Goal: Task Accomplishment & Management: Manage account settings

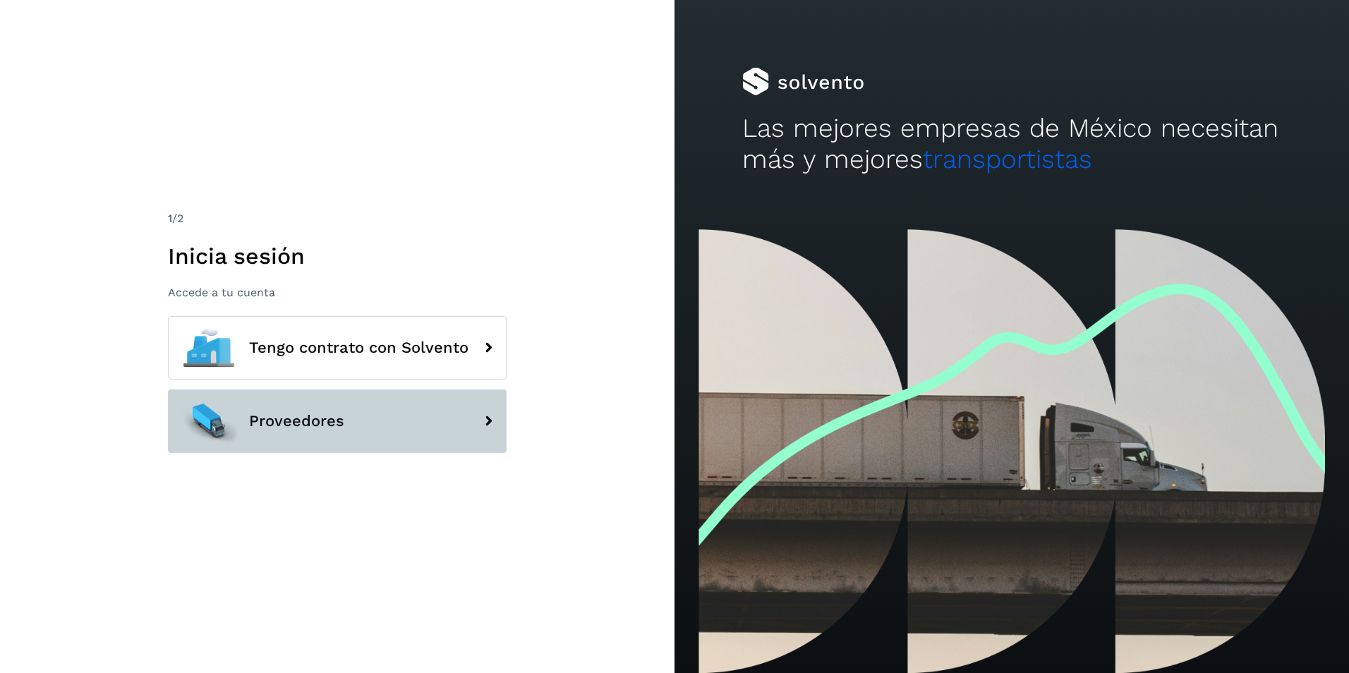
click at [393, 437] on button "Proveedores" at bounding box center [337, 422] width 339 height 64
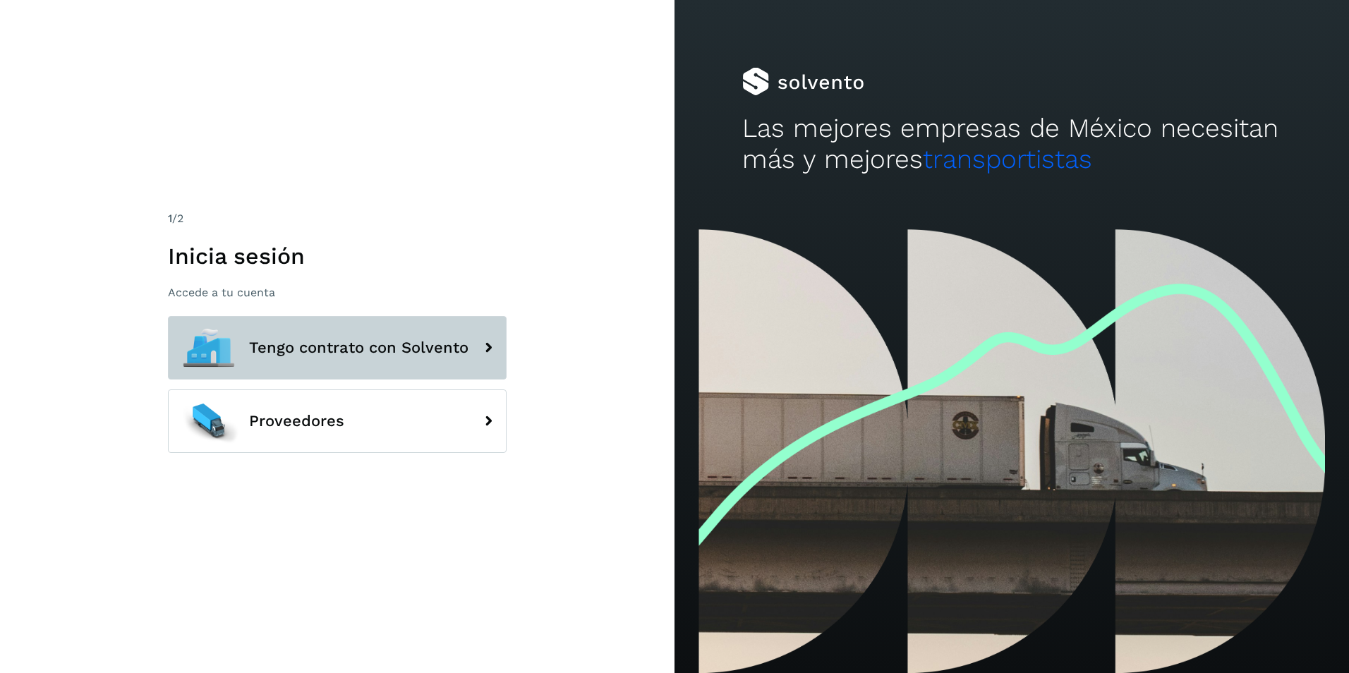
click at [419, 347] on span "Tengo contrato con Solvento" at bounding box center [358, 347] width 219 height 17
click at [421, 348] on span "Tengo contrato con Solvento" at bounding box center [358, 347] width 219 height 17
click at [423, 351] on span "Tengo contrato con Solvento" at bounding box center [358, 347] width 219 height 17
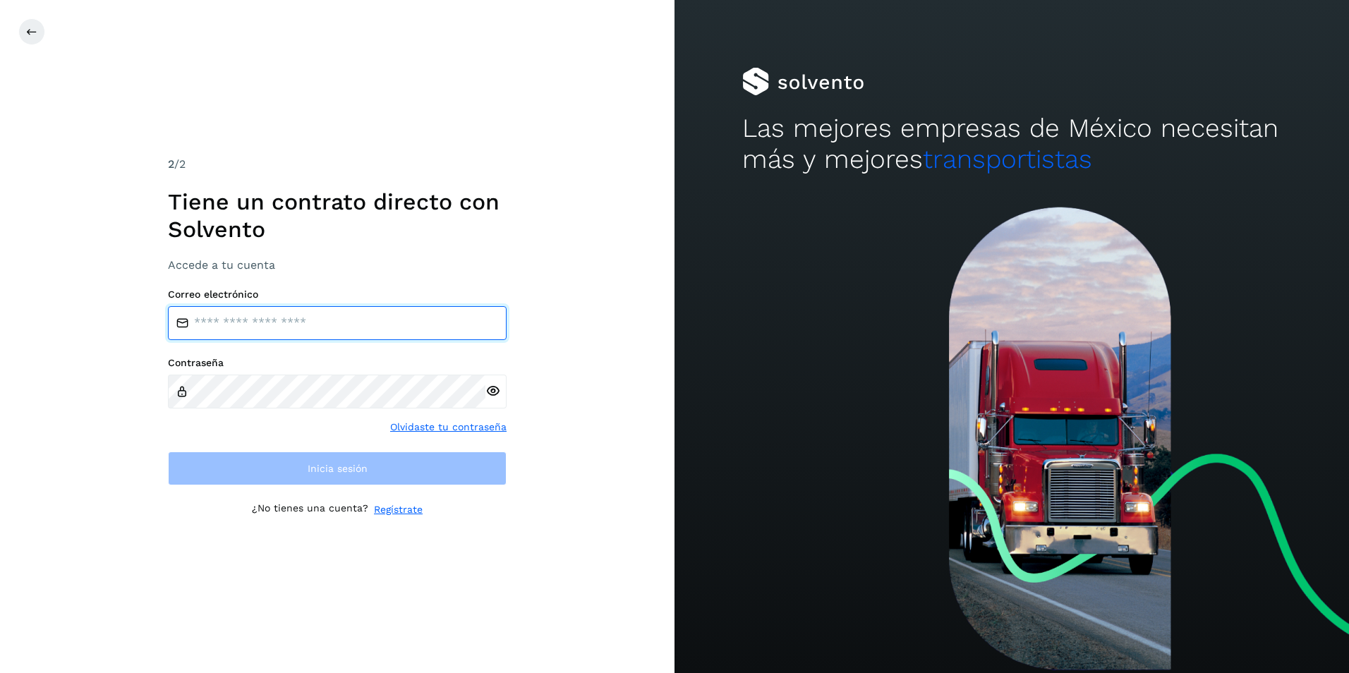
click at [310, 320] on input "email" at bounding box center [337, 323] width 339 height 34
type input "**********"
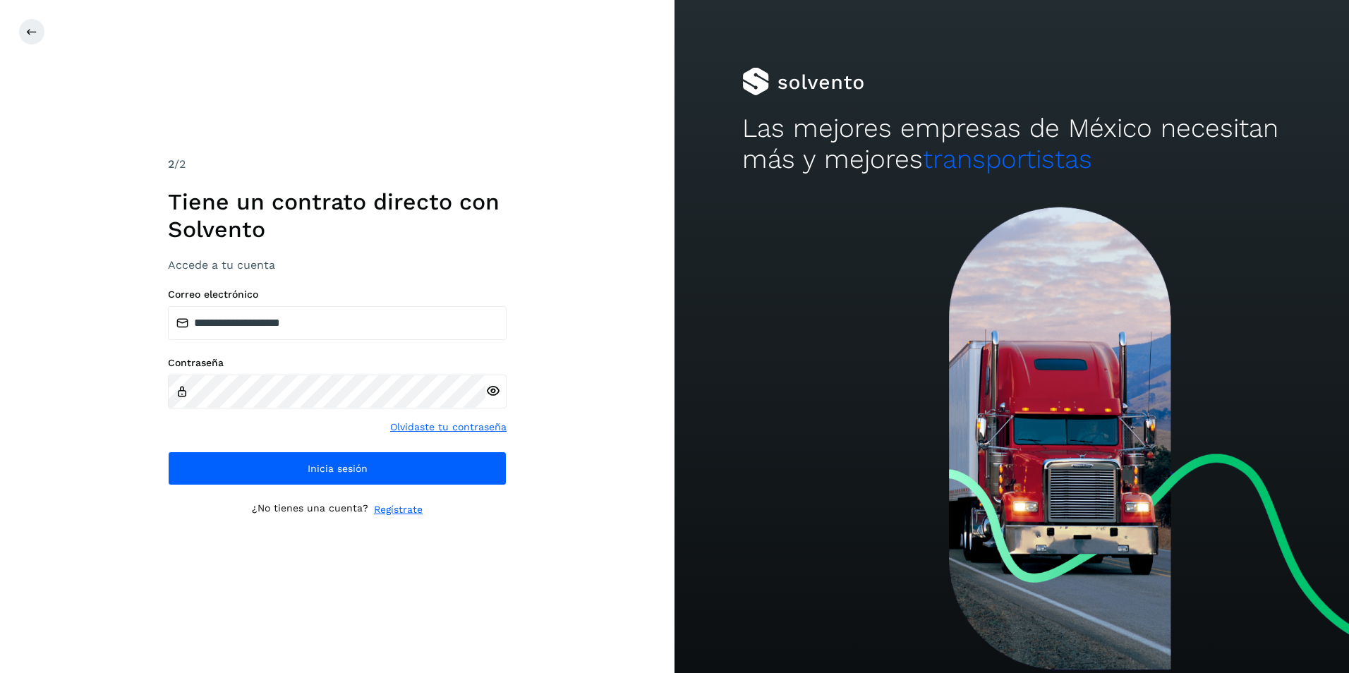
click at [497, 390] on icon at bounding box center [493, 391] width 15 height 15
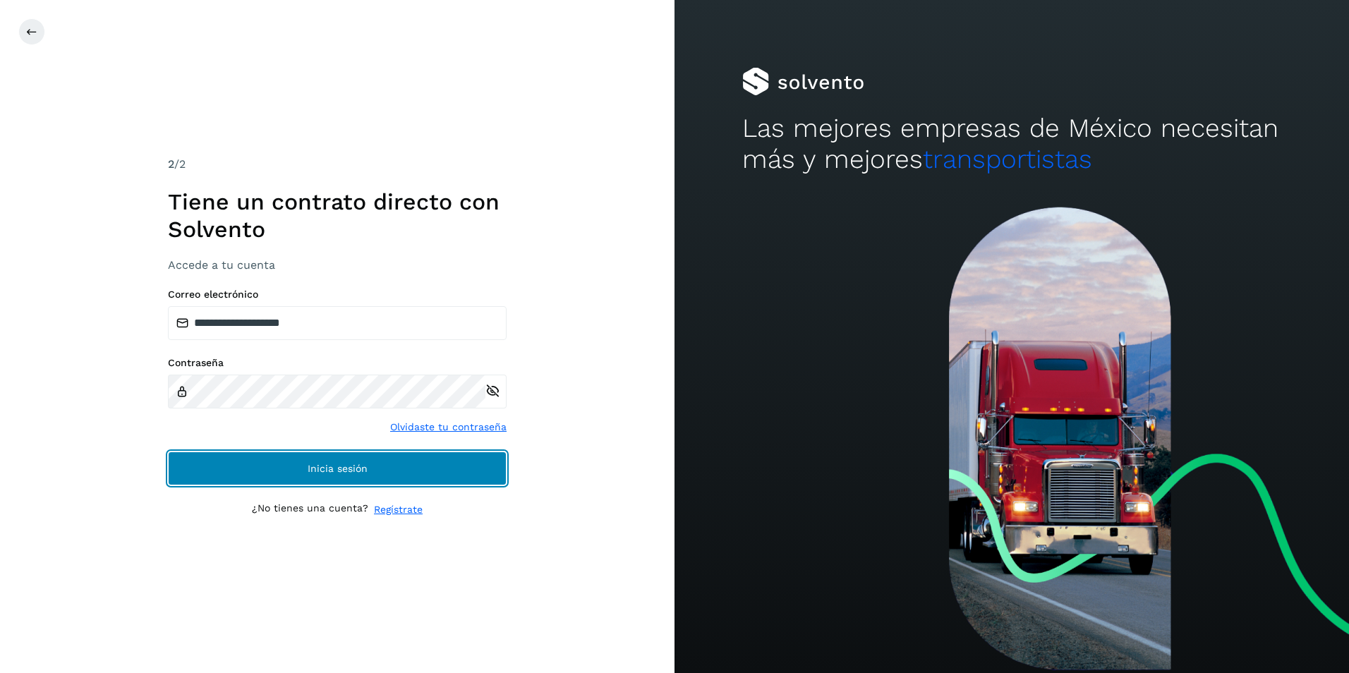
click at [302, 469] on button "Inicia sesión" at bounding box center [337, 469] width 339 height 34
